Goal: Find specific page/section: Find specific page/section

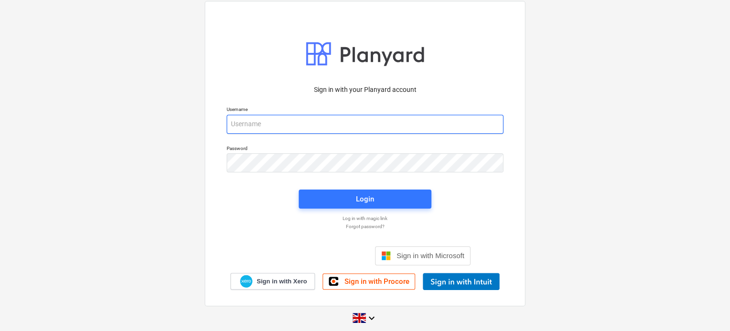
type input "[PERSON_NAME][EMAIL_ADDRESS][DOMAIN_NAME]"
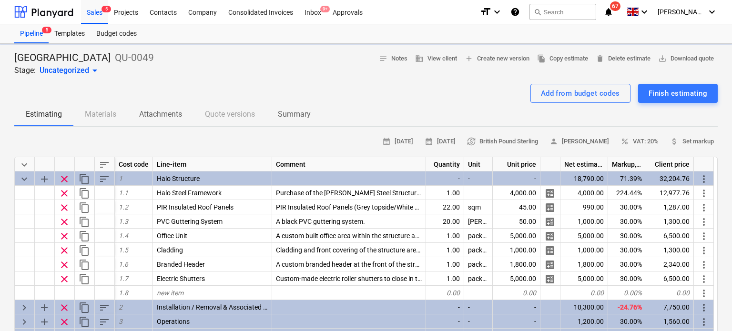
type textarea "x"
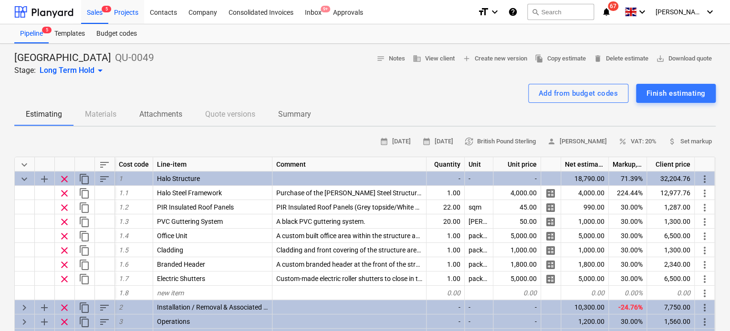
click at [131, 11] on div "Projects" at bounding box center [126, 12] width 36 height 24
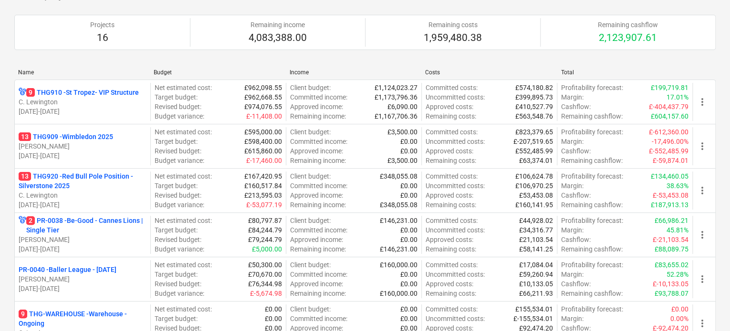
scroll to position [143, 0]
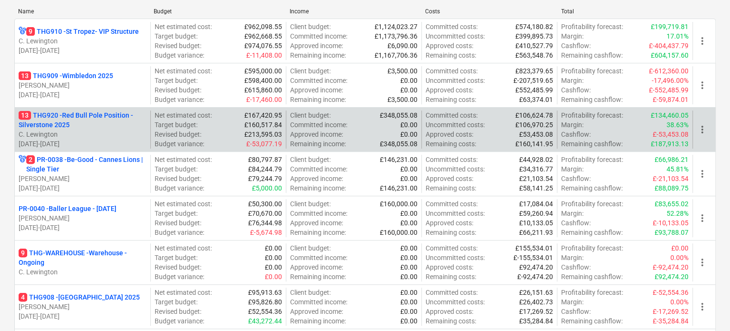
click at [247, 126] on p "£160,517.84" at bounding box center [263, 125] width 38 height 10
drag, startPoint x: 249, startPoint y: 126, endPoint x: 255, endPoint y: 128, distance: 5.9
click at [255, 128] on p "£160,517.84" at bounding box center [263, 125] width 38 height 10
drag, startPoint x: 248, startPoint y: 135, endPoint x: 278, endPoint y: 134, distance: 30.5
click at [278, 134] on p "£213,595.03" at bounding box center [263, 135] width 38 height 10
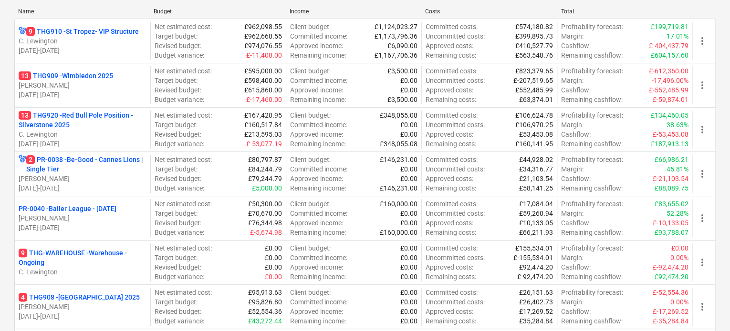
click at [103, 125] on p "13 THG920 - Red Bull Pole Position - Silverstone 2025" at bounding box center [83, 120] width 128 height 19
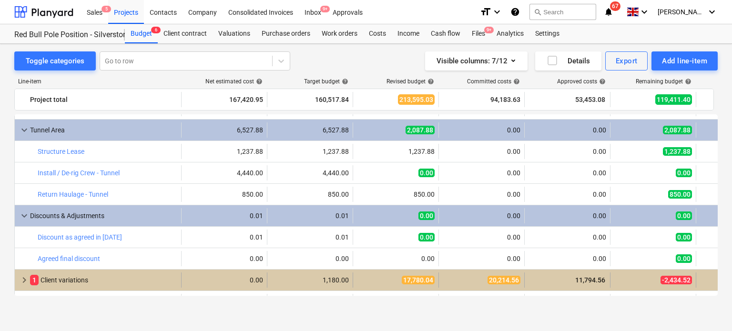
scroll to position [591, 0]
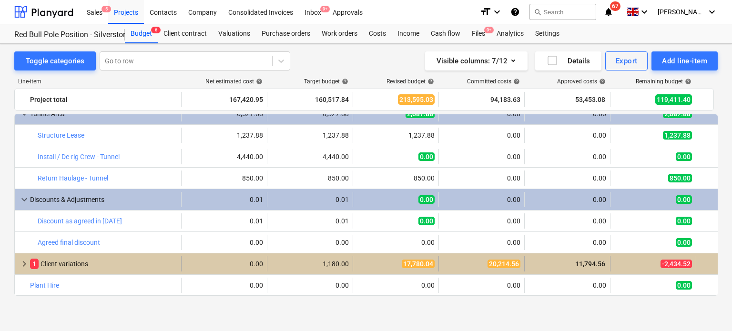
click at [24, 262] on span "keyboard_arrow_right" at bounding box center [24, 263] width 11 height 11
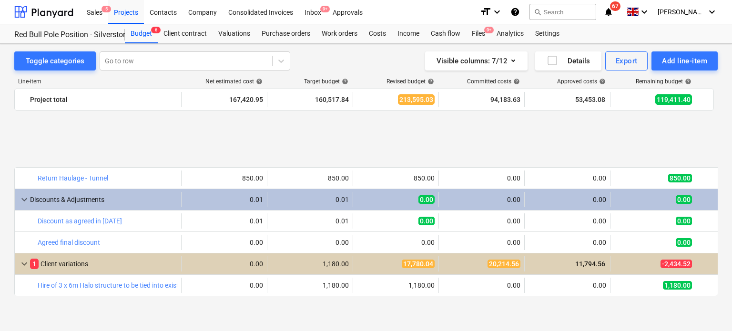
scroll to position [677, 0]
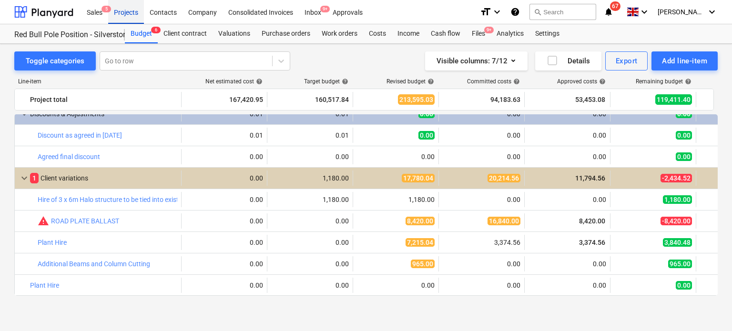
drag, startPoint x: 24, startPoint y: 178, endPoint x: 138, endPoint y: 7, distance: 205.5
click at [24, 178] on span "keyboard_arrow_down" at bounding box center [24, 178] width 11 height 11
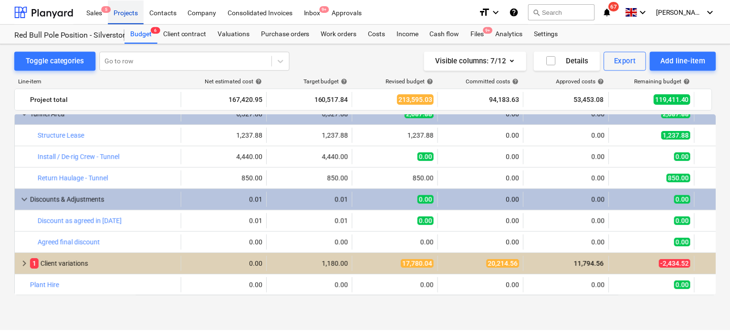
scroll to position [591, 0]
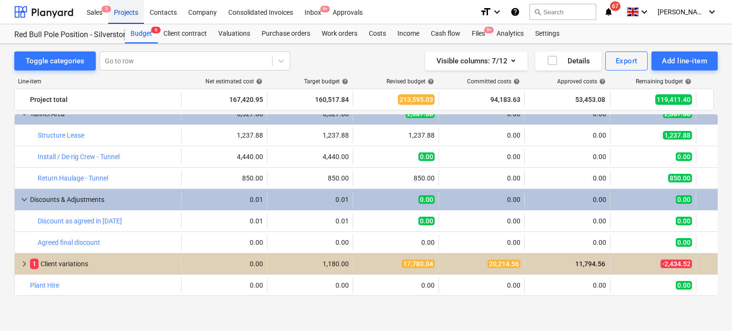
click at [135, 8] on div "Projects" at bounding box center [126, 12] width 36 height 24
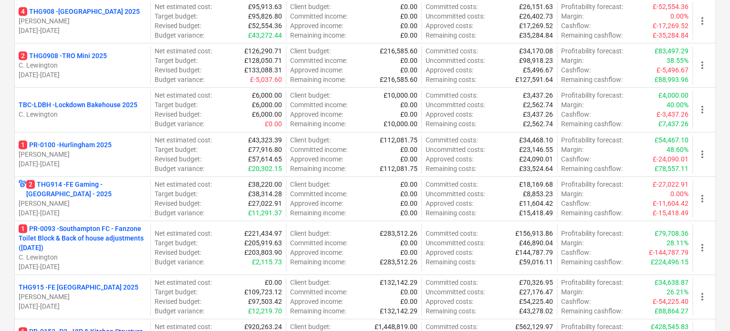
scroll to position [572, 0]
